Goal: Book appointment/travel/reservation

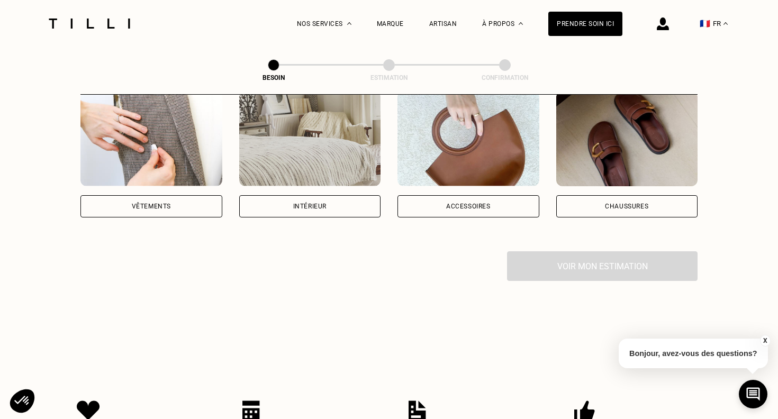
scroll to position [225, 0]
click at [178, 194] on div "Vêtements" at bounding box center [151, 205] width 142 height 22
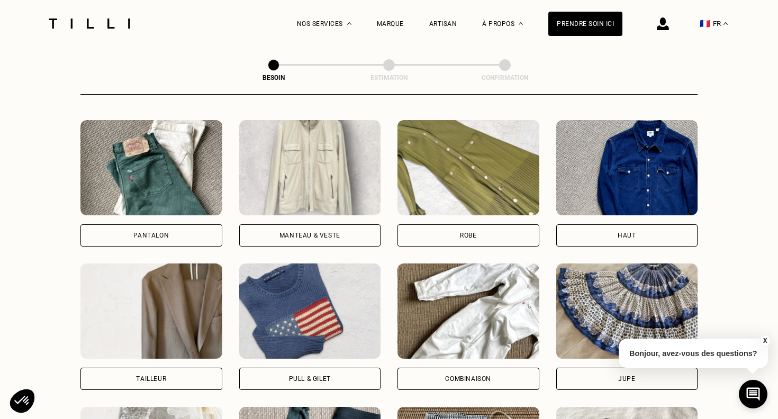
scroll to position [548, 0]
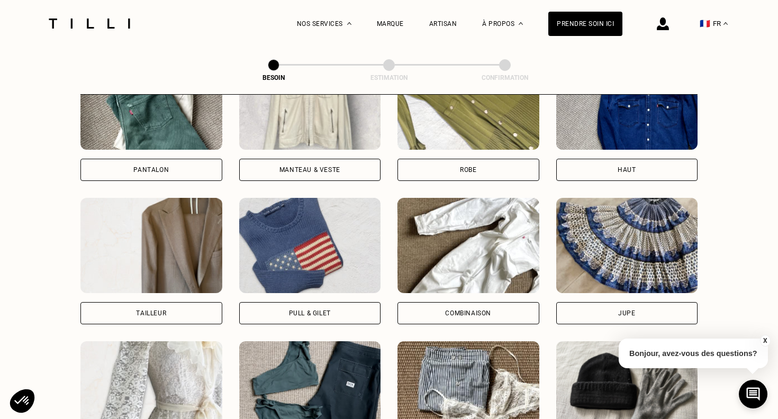
click at [127, 168] on div "Pantalon" at bounding box center [151, 170] width 142 height 22
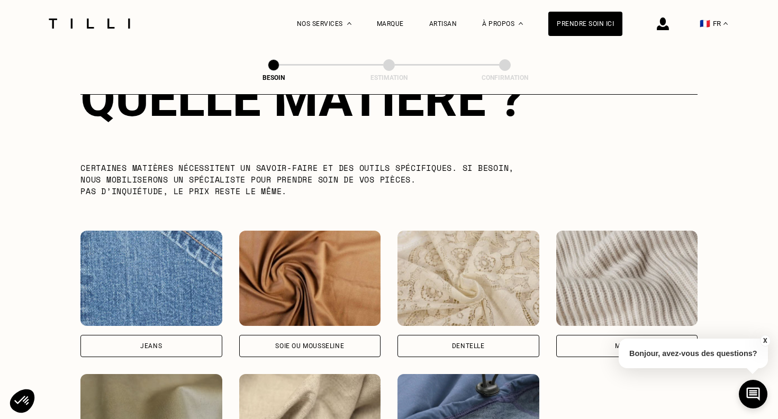
scroll to position [1048, 0]
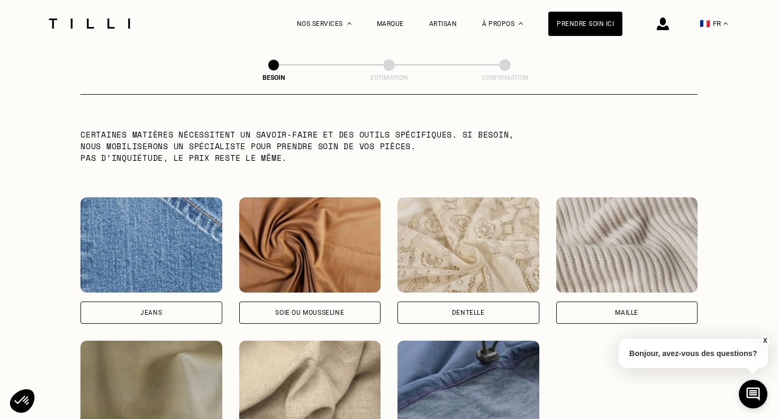
click at [134, 307] on div "Jeans" at bounding box center [151, 313] width 142 height 22
select select "FR"
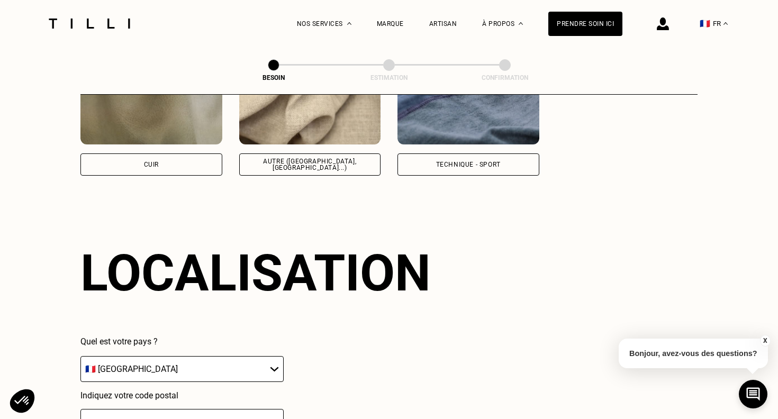
scroll to position [1418, 0]
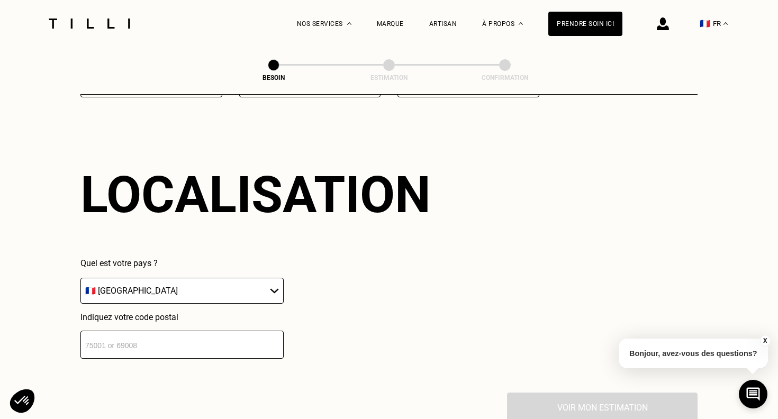
click at [121, 331] on input "number" at bounding box center [181, 345] width 203 height 28
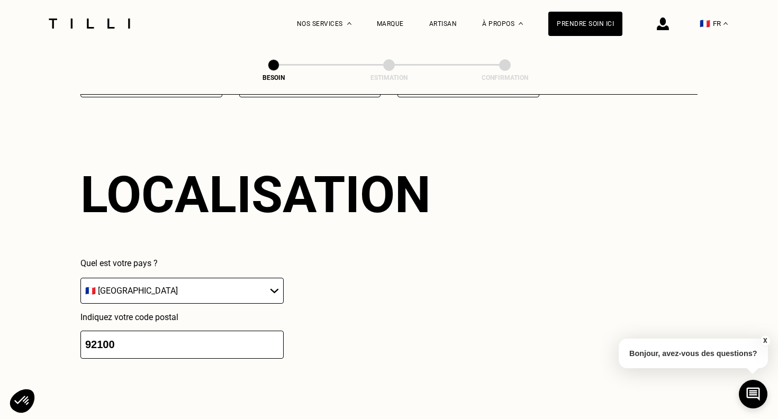
scroll to position [1683, 0]
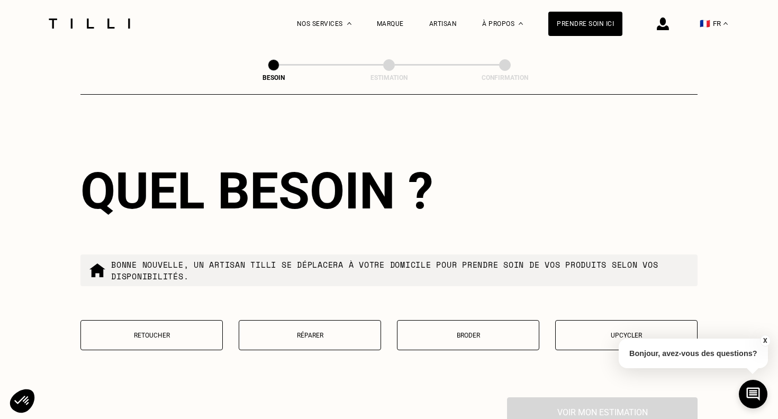
type input "92100"
click at [310, 332] on p "Réparer" at bounding box center [309, 335] width 131 height 7
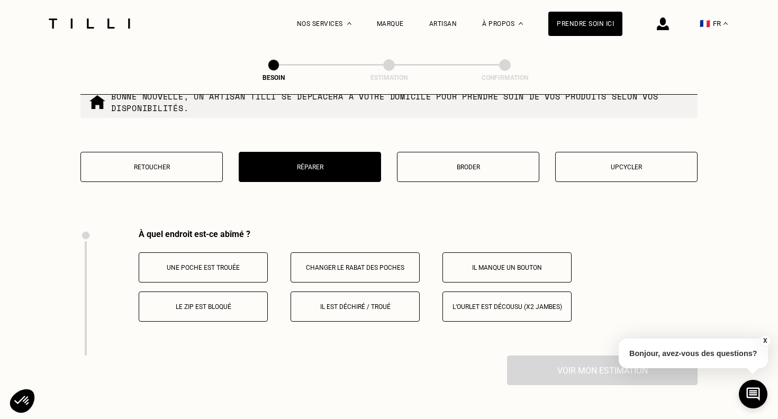
scroll to position [1848, 0]
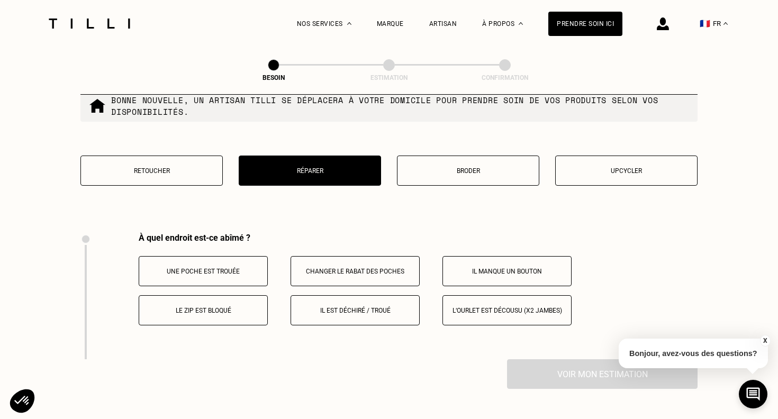
click at [321, 307] on p "Il est déchiré / troué" at bounding box center [354, 310] width 117 height 7
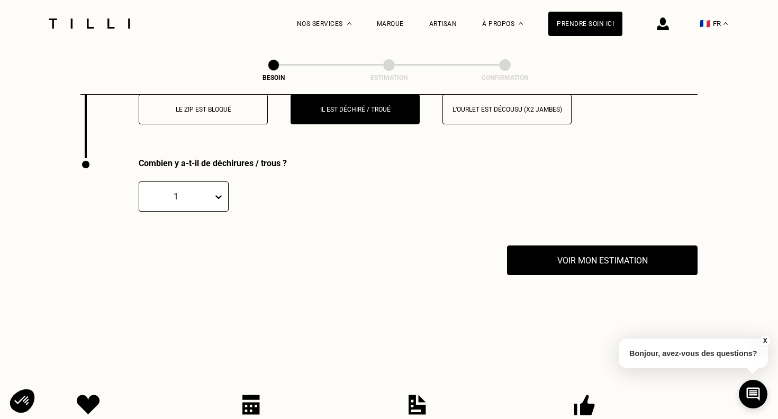
scroll to position [2080, 0]
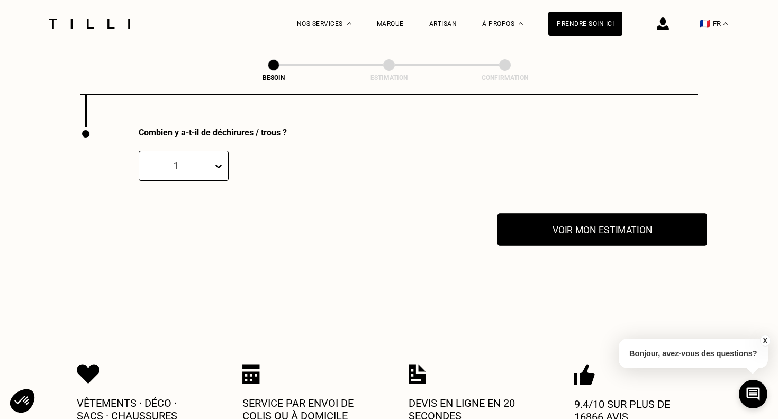
click at [582, 221] on button "Voir mon estimation" at bounding box center [602, 229] width 210 height 33
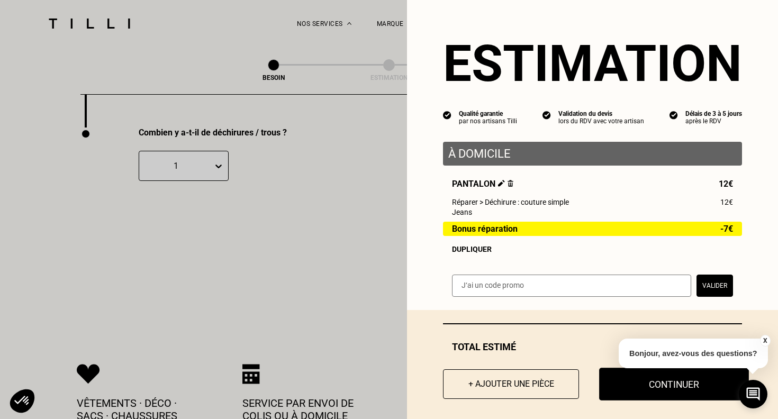
click at [651, 386] on button "Continuer" at bounding box center [674, 384] width 150 height 33
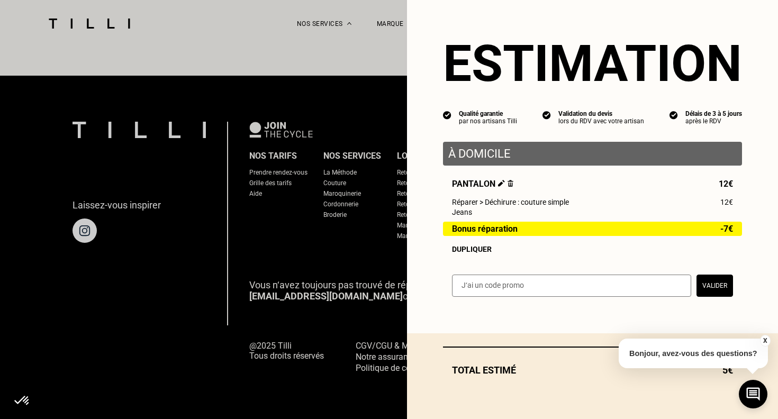
scroll to position [651, 0]
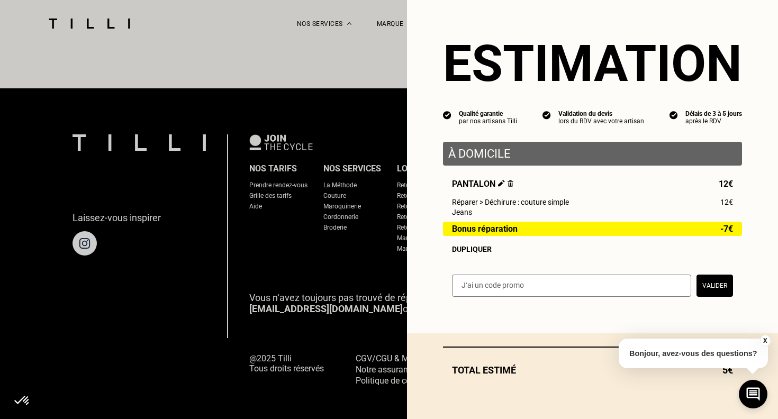
select select "FR"
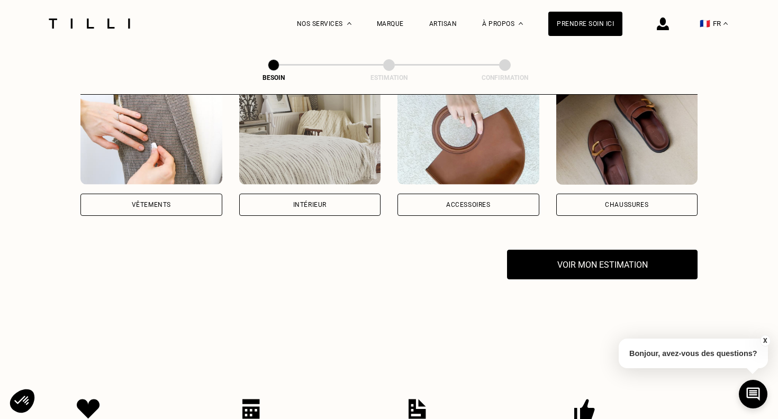
scroll to position [324, 0]
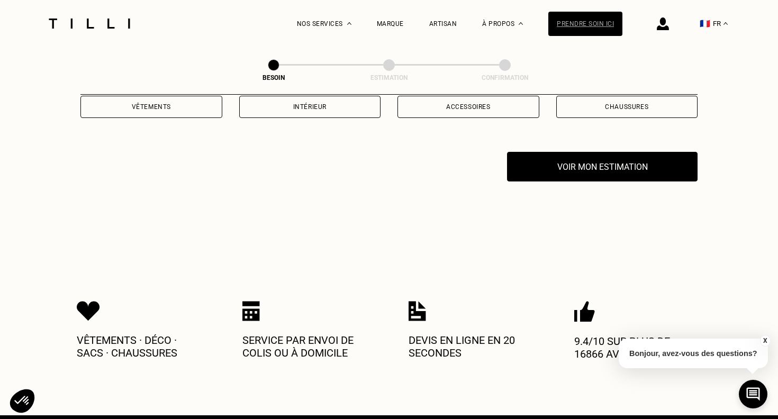
click at [580, 24] on div "Prendre soin ici" at bounding box center [585, 24] width 74 height 24
select select "FR"
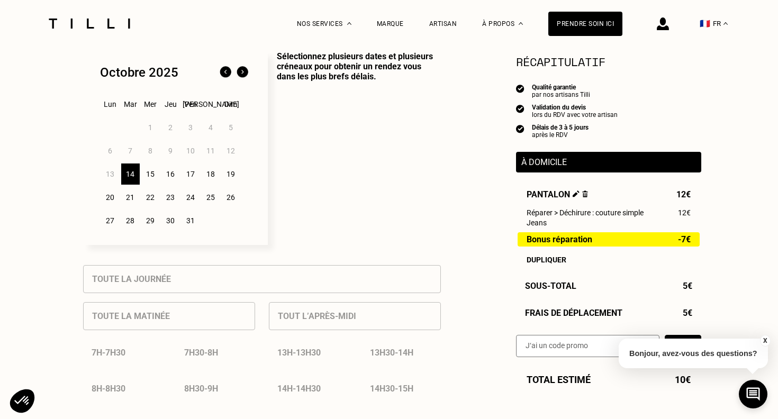
scroll to position [275, 0]
click at [573, 193] on img at bounding box center [576, 193] width 7 height 7
select select "FR"
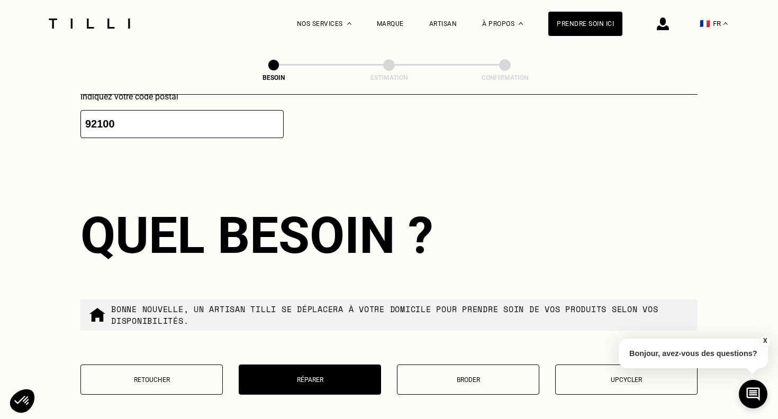
scroll to position [1953, 0]
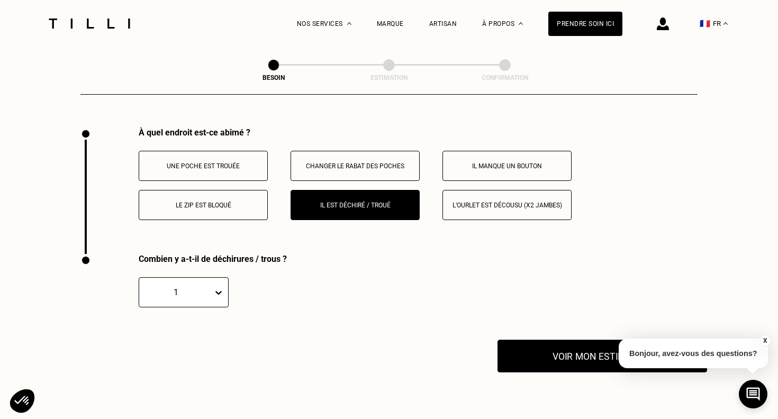
click at [547, 345] on button "Voir mon estimation" at bounding box center [602, 356] width 210 height 33
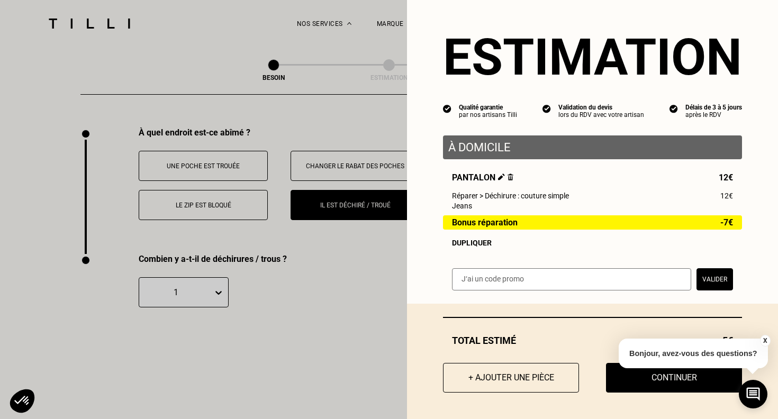
scroll to position [6, 0]
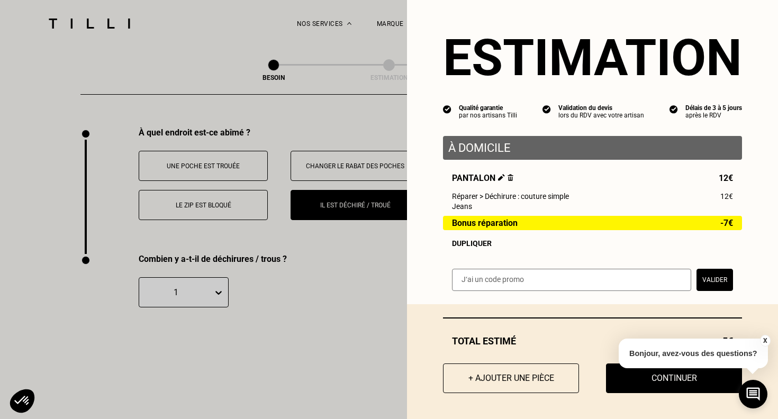
click at [763, 337] on button "X" at bounding box center [764, 341] width 11 height 12
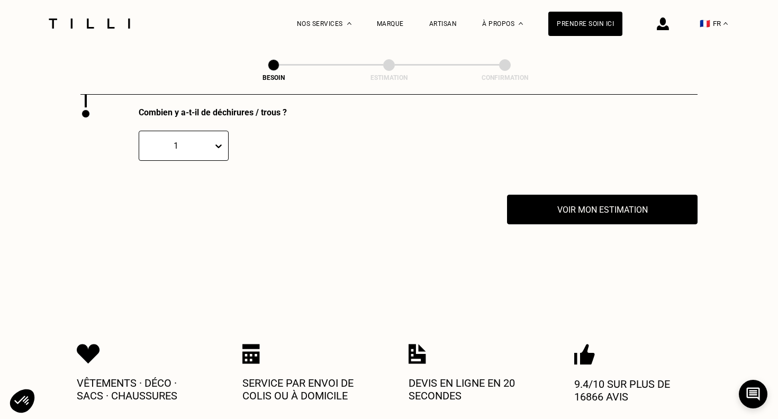
scroll to position [2111, 0]
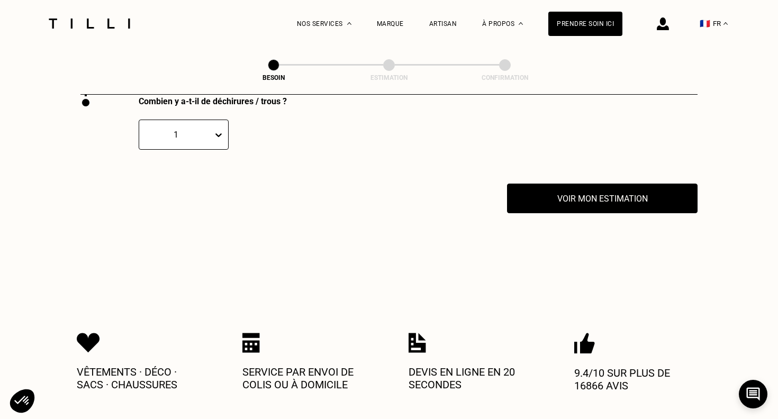
click at [542, 169] on div "Combien y a-t-il de déchirures / trous ? 1" at bounding box center [315, 139] width 470 height 87
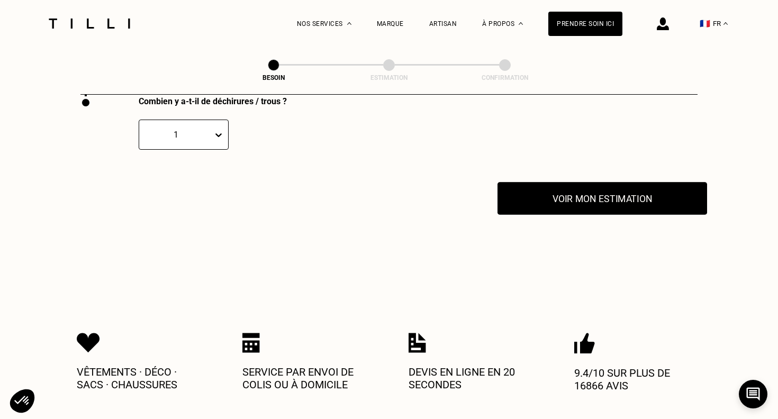
click at [542, 184] on button "Voir mon estimation" at bounding box center [602, 198] width 210 height 33
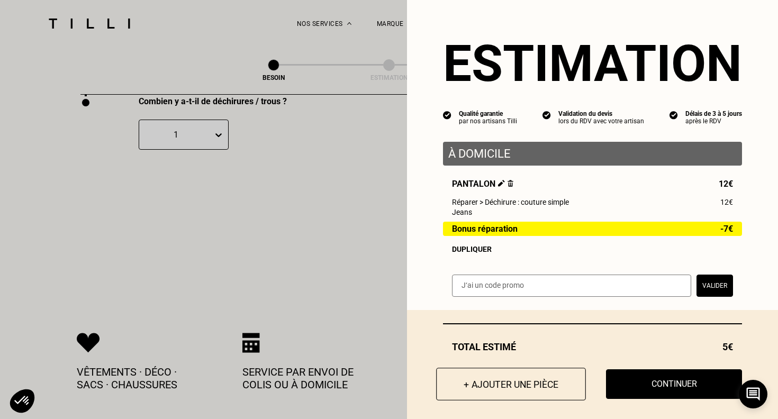
click at [534, 382] on button "+ Ajouter une pièce" at bounding box center [511, 384] width 150 height 33
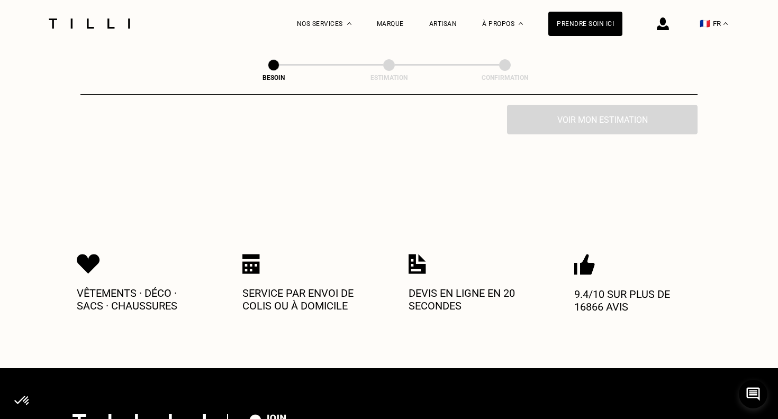
scroll to position [219, 0]
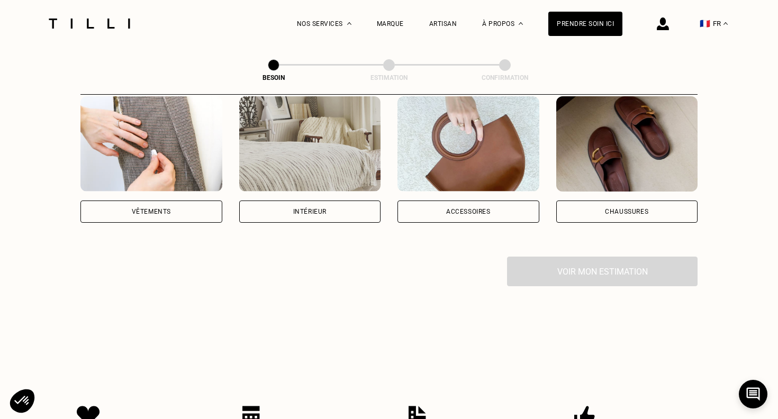
click at [162, 201] on div "Vêtements" at bounding box center [151, 212] width 142 height 22
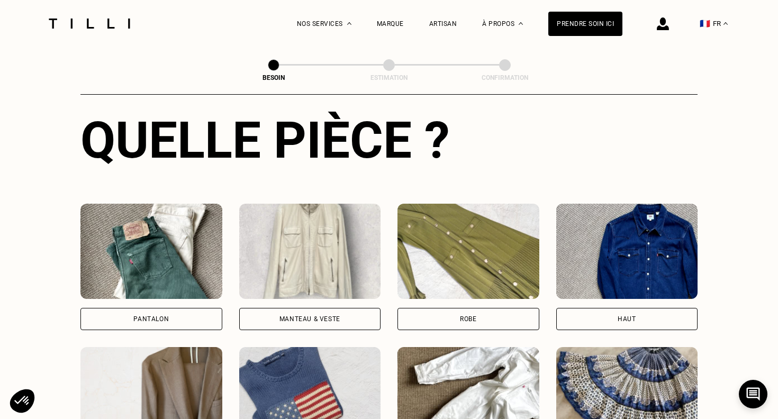
scroll to position [407, 0]
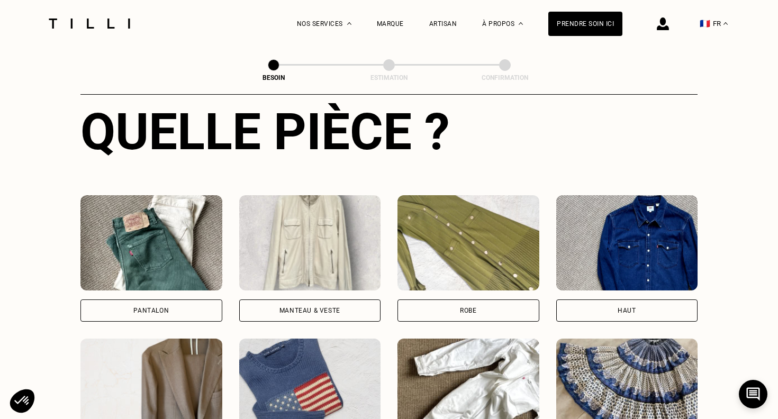
click at [139, 300] on div "Pantalon" at bounding box center [151, 311] width 142 height 22
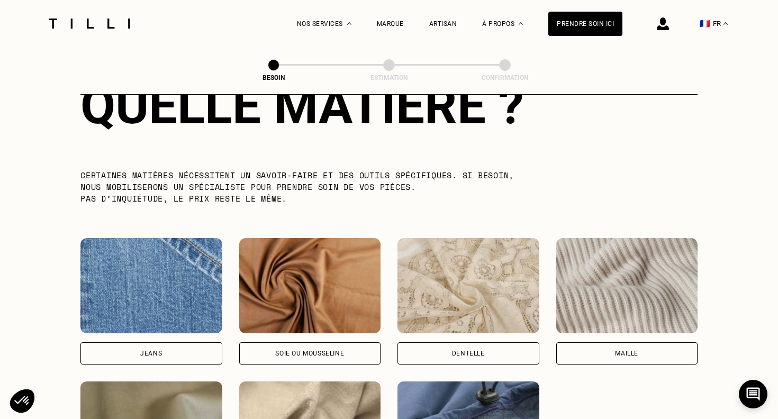
click at [139, 293] on img at bounding box center [151, 285] width 142 height 95
select select "FR"
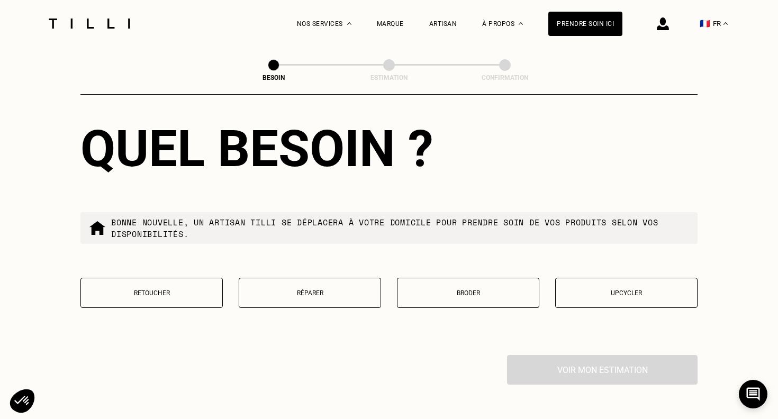
scroll to position [1729, 0]
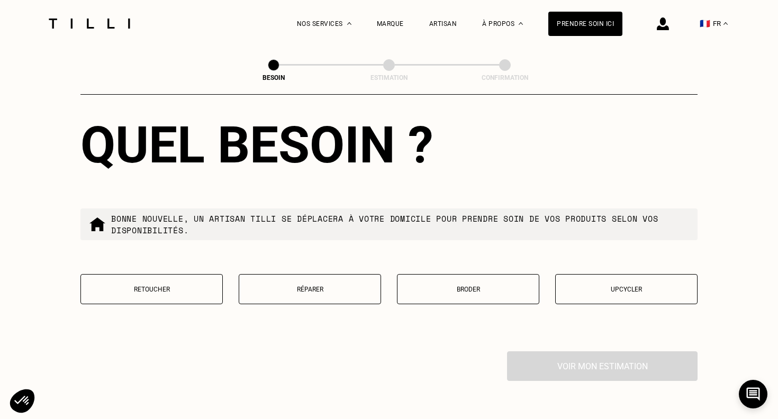
click at [360, 286] on p "Réparer" at bounding box center [309, 289] width 131 height 7
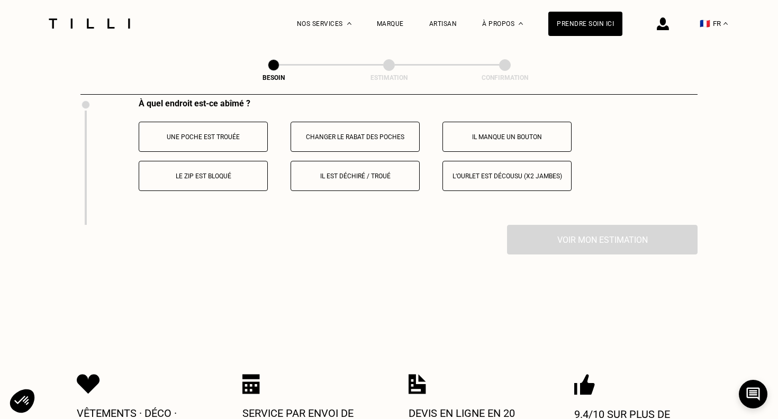
scroll to position [1985, 0]
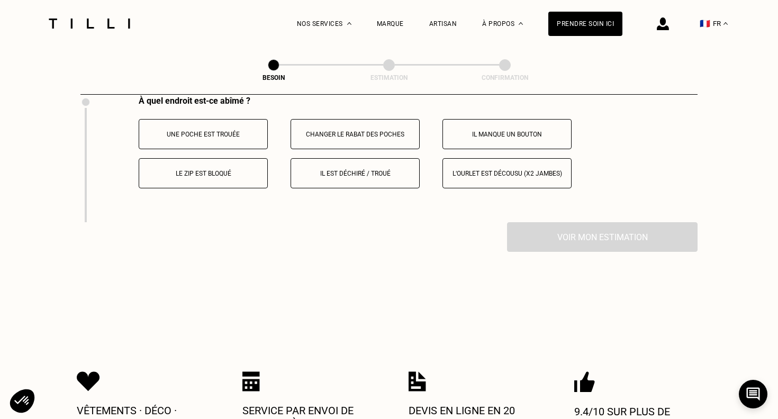
click at [384, 170] on p "Il est déchiré / troué" at bounding box center [354, 173] width 117 height 7
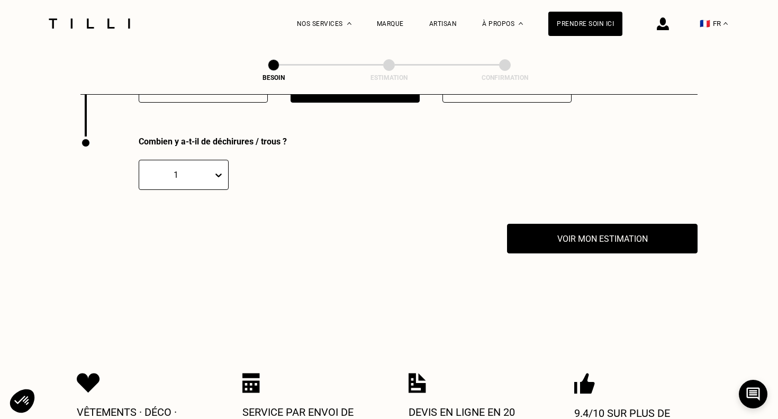
scroll to position [2080, 0]
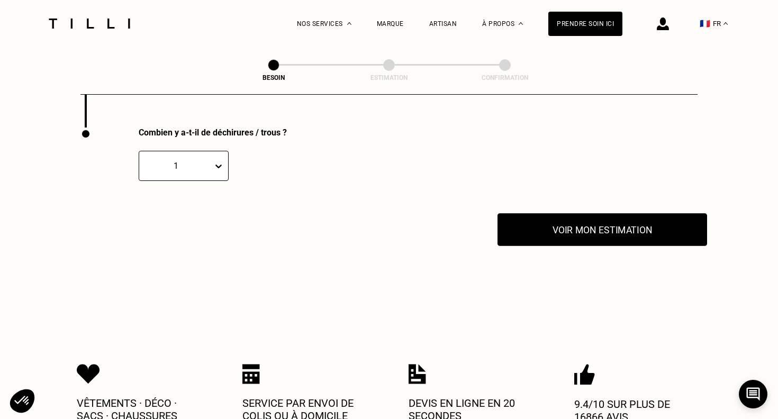
click at [529, 217] on button "Voir mon estimation" at bounding box center [602, 229] width 210 height 33
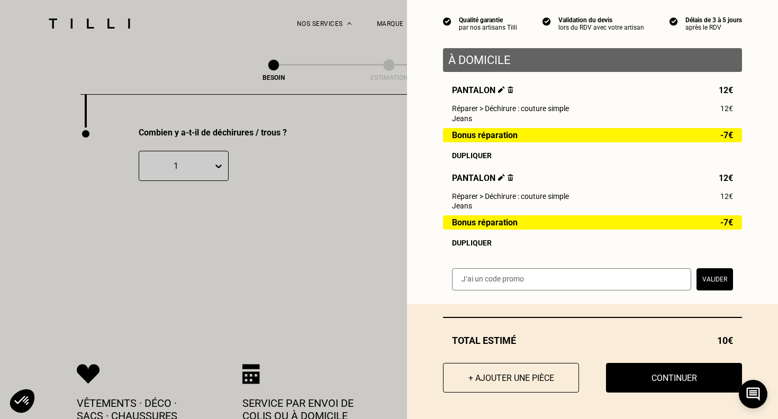
scroll to position [93, 0]
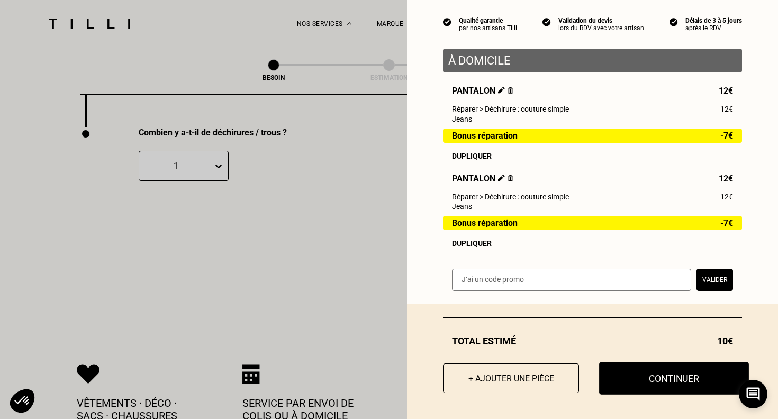
click at [612, 382] on button "Continuer" at bounding box center [674, 378] width 150 height 33
select select "FR"
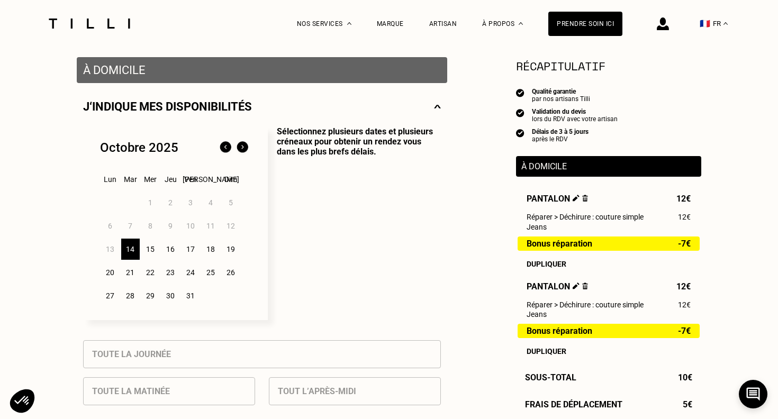
scroll to position [203, 0]
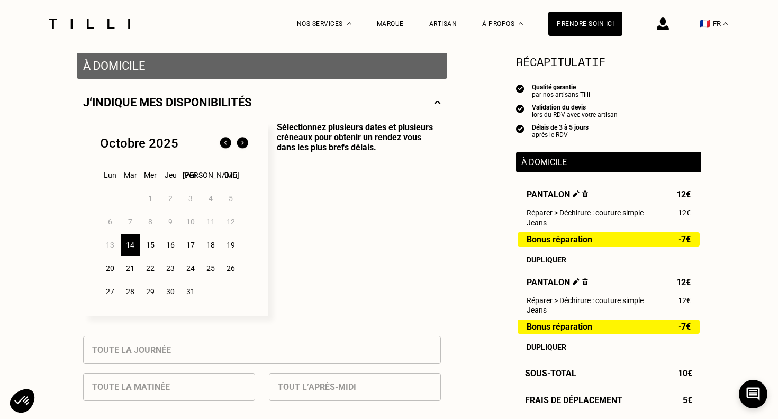
click at [152, 243] on div "15" at bounding box center [150, 244] width 19 height 21
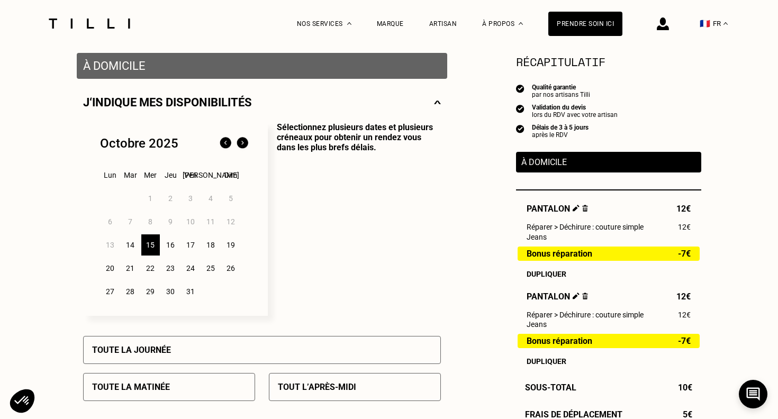
click at [132, 244] on div "14" at bounding box center [130, 244] width 19 height 21
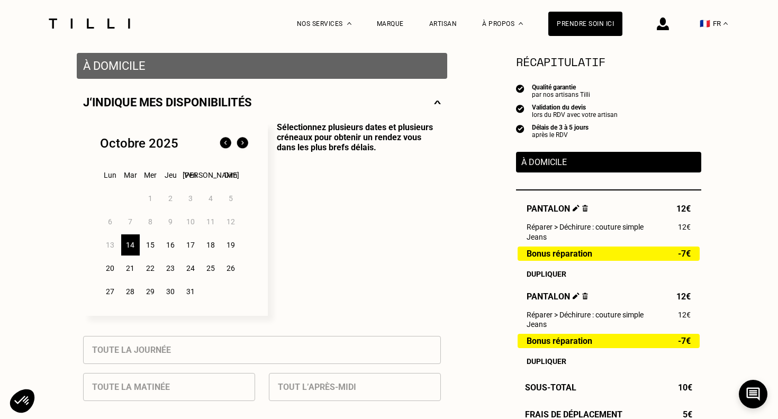
click at [148, 241] on div "15" at bounding box center [150, 244] width 19 height 21
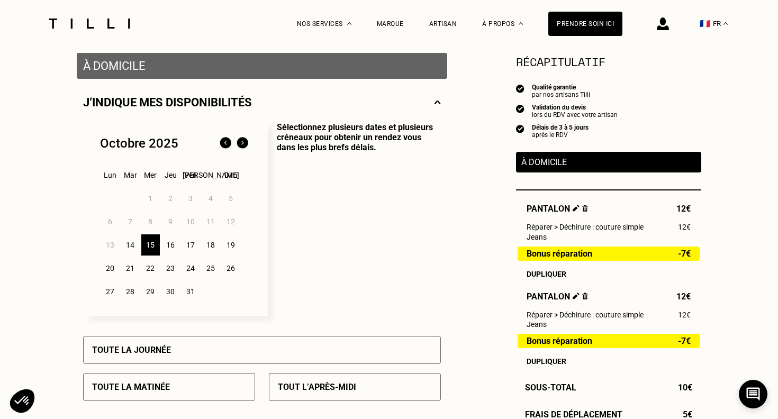
click at [187, 246] on div "17" at bounding box center [191, 244] width 19 height 21
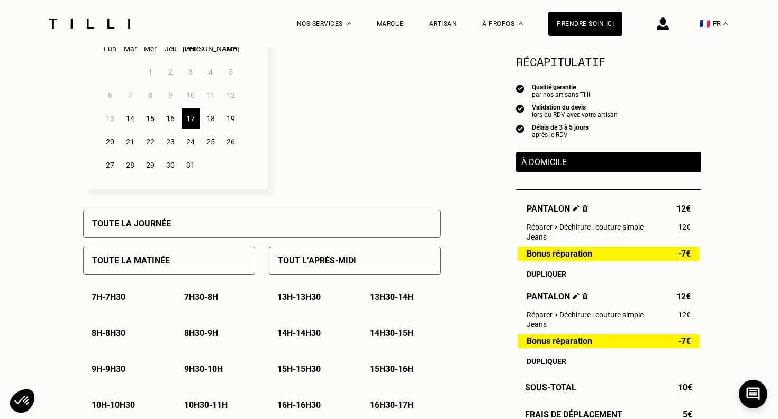
scroll to position [334, 0]
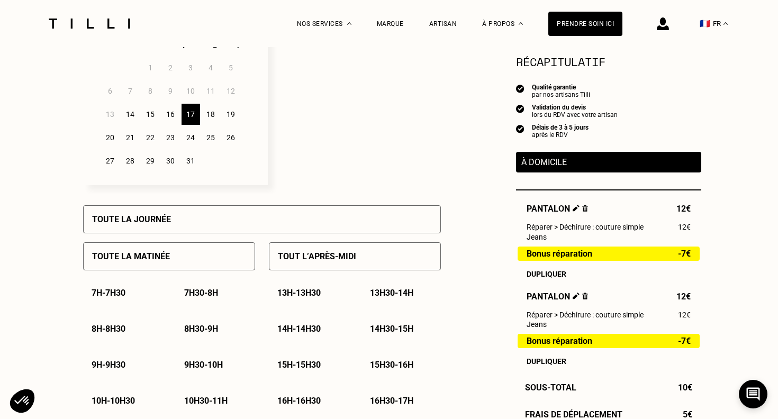
click at [190, 257] on div "Toute la matinée" at bounding box center [169, 256] width 172 height 28
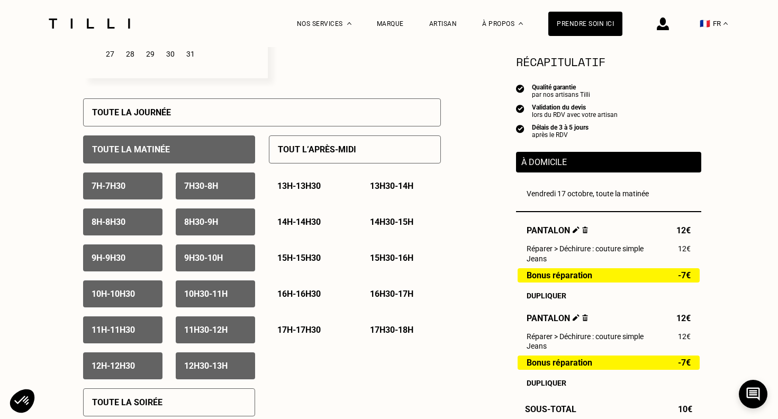
scroll to position [441, 0]
click at [205, 368] on p "12h30 - 13h" at bounding box center [205, 365] width 43 height 10
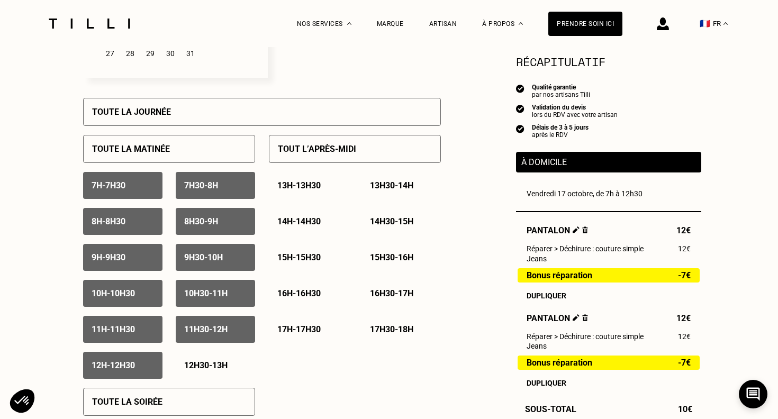
click at [125, 187] on p "7h - 7h30" at bounding box center [109, 185] width 34 height 10
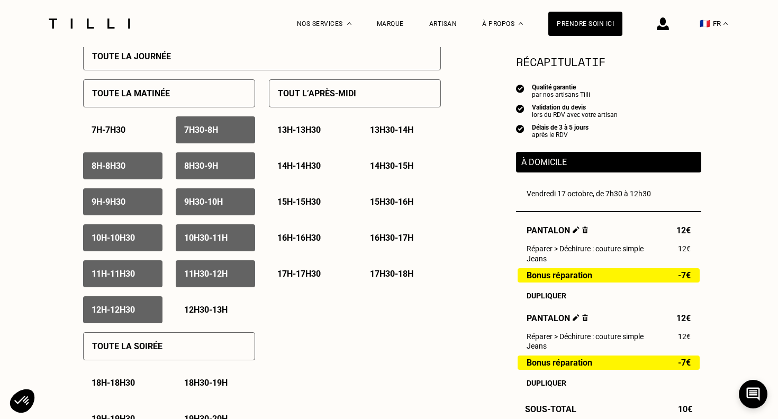
scroll to position [509, 0]
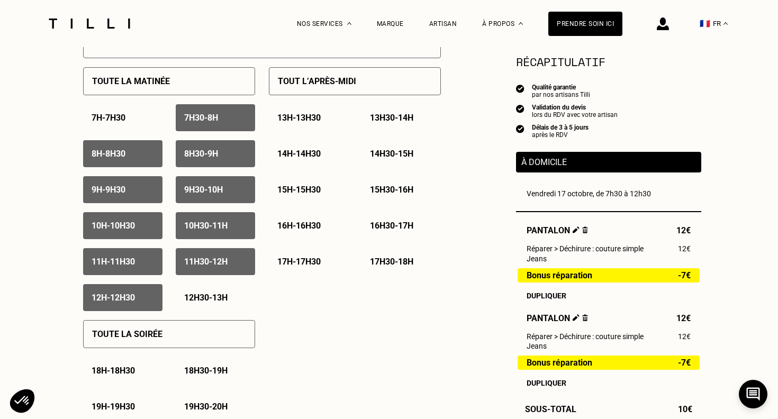
click at [107, 248] on div "7h - 7h30 7h30 - 8h 8h - 8h30 8h30 - 9h 9h - 9h30 9h30 - 10h 10h - 10h30 10h30 …" at bounding box center [169, 207] width 172 height 207
click at [103, 252] on div "11h - 11h30" at bounding box center [122, 261] width 79 height 27
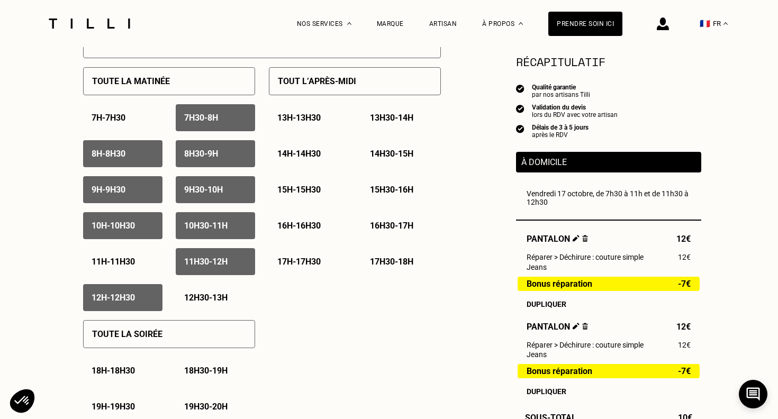
click at [226, 262] on p "11h30 - 12h" at bounding box center [205, 262] width 43 height 10
click at [120, 298] on p "12h - 12h30" at bounding box center [113, 298] width 43 height 10
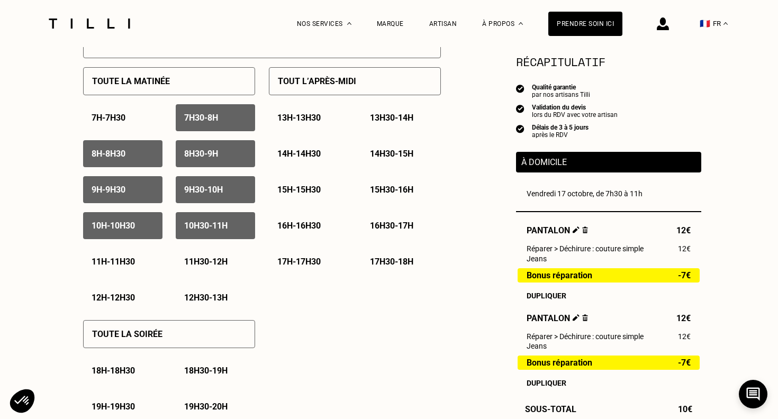
click at [196, 158] on p "8h30 - 9h" at bounding box center [201, 154] width 34 height 10
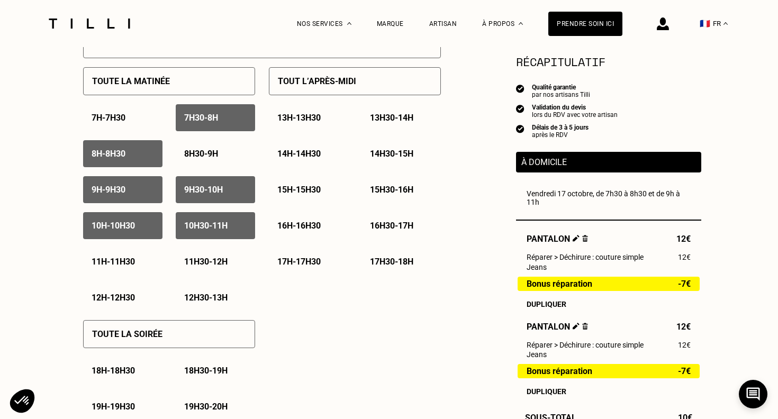
click at [155, 190] on div "9h - 9h30" at bounding box center [122, 189] width 79 height 27
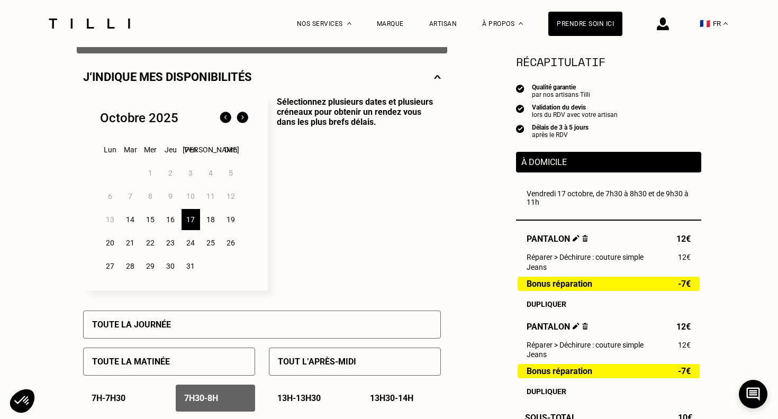
scroll to position [248, 0]
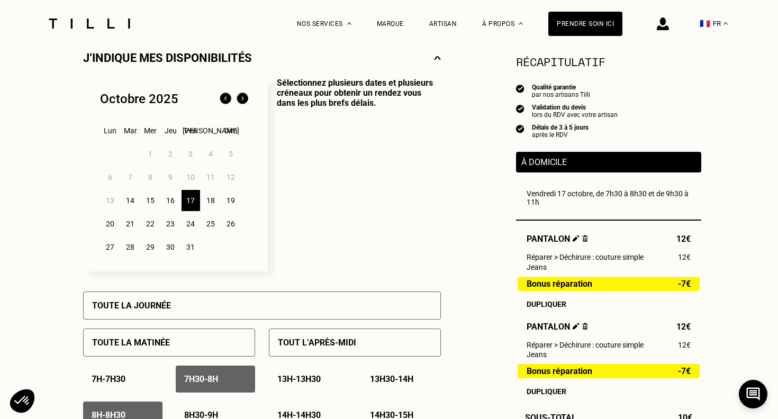
click at [147, 198] on div "15" at bounding box center [150, 200] width 19 height 21
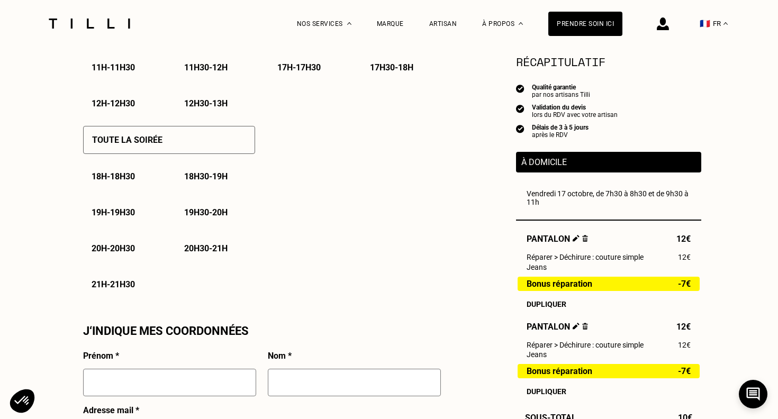
scroll to position [704, 0]
click at [142, 137] on p "Toute la soirée" at bounding box center [127, 139] width 70 height 10
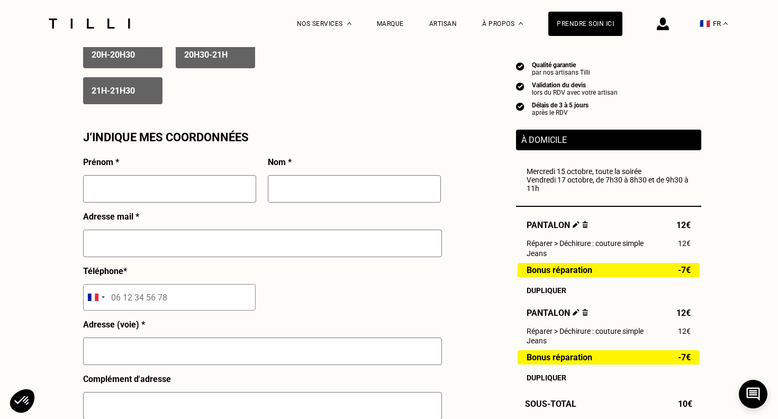
scroll to position [919, 0]
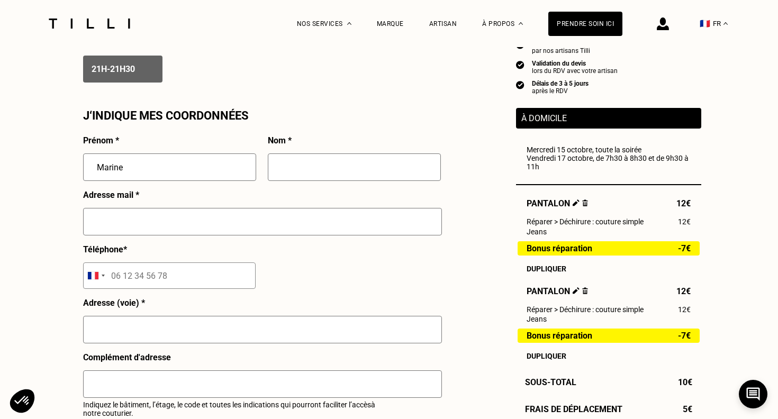
type input "Marine"
type input "[PERSON_NAME]"
type input "[EMAIL_ADDRESS][DOMAIN_NAME]"
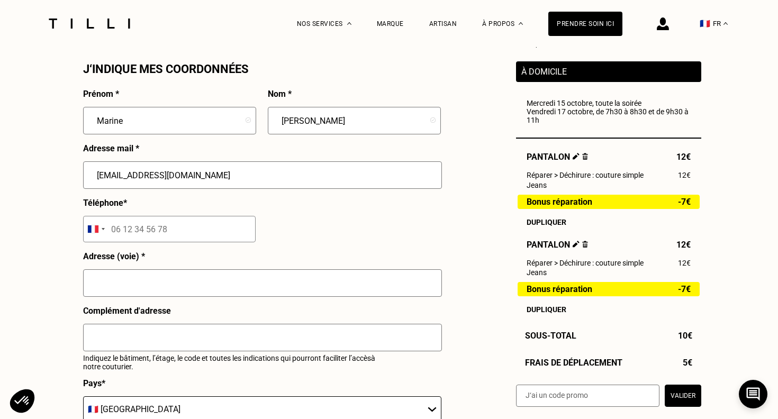
click at [146, 232] on input "tel" at bounding box center [169, 229] width 173 height 26
type input "06 49 07 07 89"
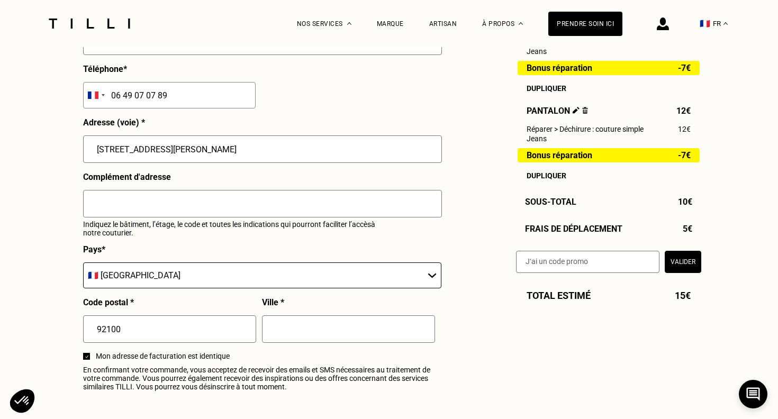
scroll to position [1146, 0]
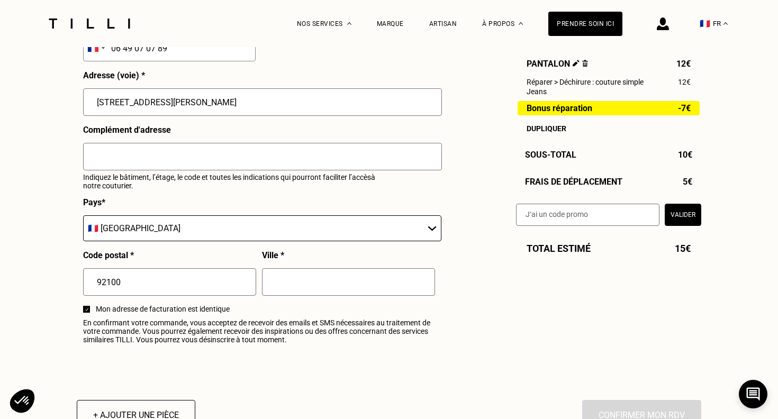
type input "[STREET_ADDRESS][PERSON_NAME]"
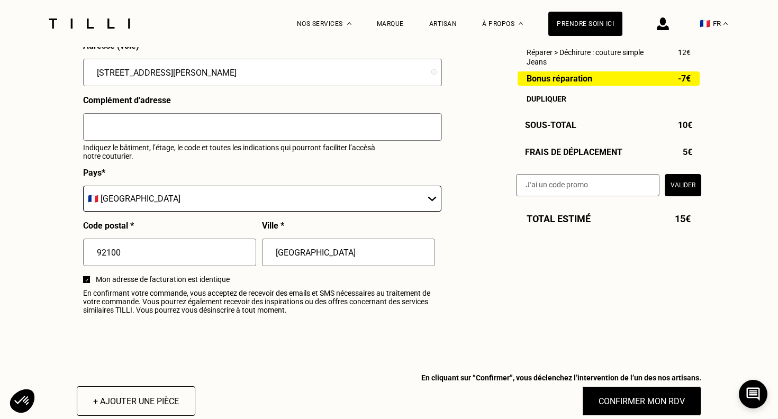
scroll to position [1192, 0]
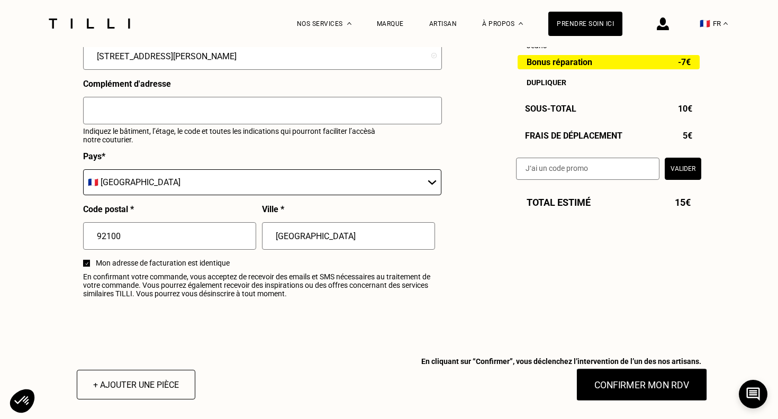
type input "[GEOGRAPHIC_DATA]"
click at [632, 385] on button "Confirmer mon RDV" at bounding box center [641, 384] width 131 height 33
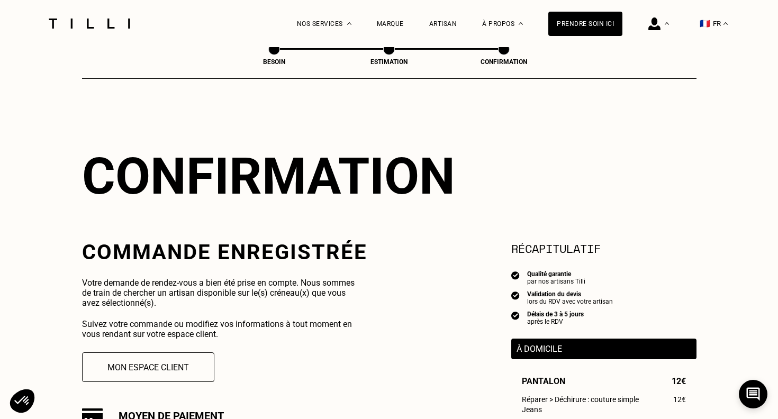
scroll to position [7, 0]
